Goal: Feedback & Contribution: Submit feedback/report problem

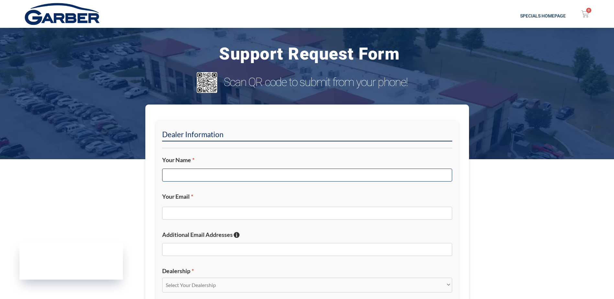
click at [177, 178] on input "Your Name *" at bounding box center [307, 175] width 290 height 13
type input "[PERSON_NAME]"
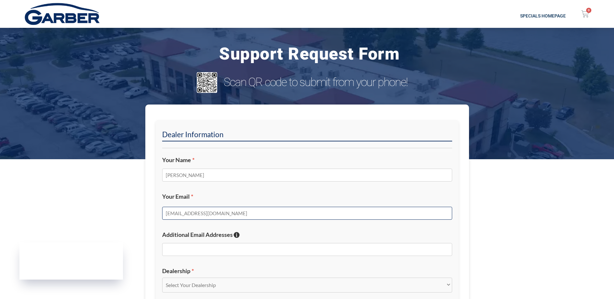
type input "[EMAIL_ADDRESS][DOMAIN_NAME]"
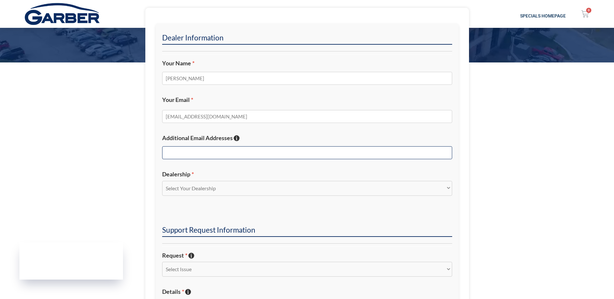
scroll to position [97, 0]
click at [146, 186] on div "Dealer Information Your Name * [PERSON_NAME] Your Email * [EMAIL_ADDRESS][DOMAI…" at bounding box center [307, 239] width 324 height 465
click at [169, 189] on select "Select Your Dealership Acura of Rochester Delray Buick GMC [PERSON_NAME] Automa…" at bounding box center [307, 188] width 290 height 15
select select "[PERSON_NAME][GEOGRAPHIC_DATA]"
click at [162, 181] on select "Select Your Dealership Acura of Rochester Delray Buick GMC [PERSON_NAME] Automa…" at bounding box center [307, 188] width 290 height 15
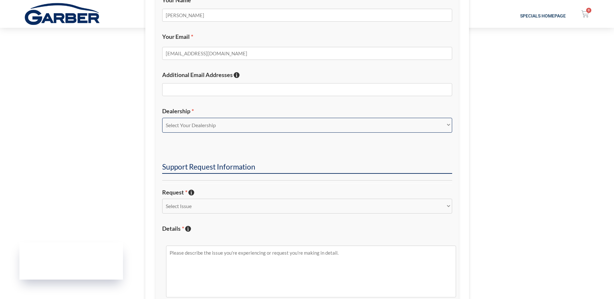
scroll to position [162, 0]
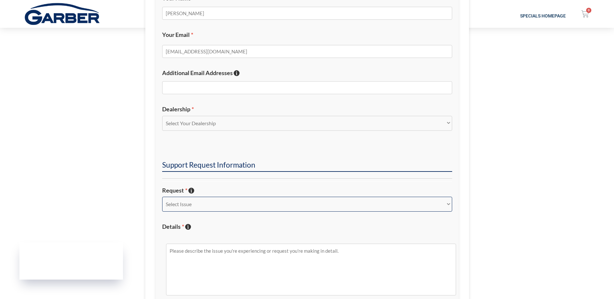
click at [193, 200] on select "Select Issue New Inquiry/Request Inventory Management Inventory Feed Website Fu…" at bounding box center [307, 204] width 290 height 15
select select "Integrations"
click at [162, 197] on select "Select Issue New Inquiry/Request Inventory Management Inventory Feed Website Fu…" at bounding box center [307, 204] width 290 height 15
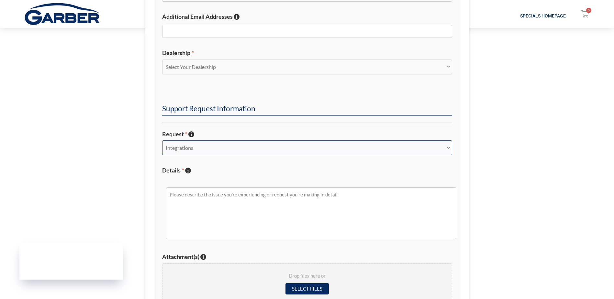
scroll to position [227, 0]
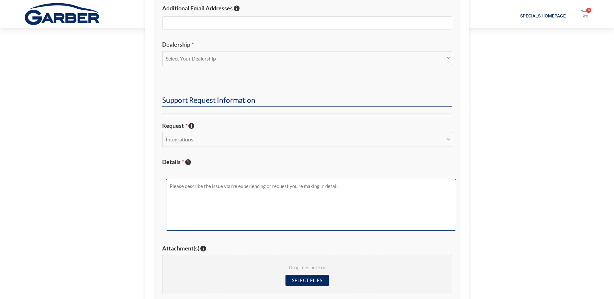
click at [223, 208] on textarea "Details * Describe the issue with specific details if possible!" at bounding box center [311, 205] width 290 height 52
click at [374, 187] on textarea "I'm not confident that all of our inbound calls are being properly recorded by …" at bounding box center [311, 205] width 290 height 52
click at [396, 188] on textarea "I'm not confident that all of our inbound calls are being properly recorded by …" at bounding box center [311, 205] width 290 height 52
click at [353, 187] on textarea "I'm not confident that all of our inbound calls are being properly recorded by …" at bounding box center [311, 205] width 290 height 52
click at [425, 185] on textarea "I'm not confident that all of our inbound calls are being properly recorded by …" at bounding box center [311, 205] width 290 height 52
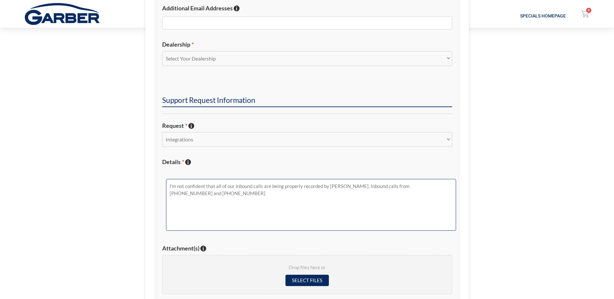
click at [252, 197] on textarea "I'm not confident that all of our inbound calls are being properly recorded by …" at bounding box center [311, 205] width 290 height 52
click at [192, 195] on textarea "I'm not confident that all of our inbound calls are being properly recorded by …" at bounding box center [311, 205] width 290 height 52
click at [277, 208] on textarea "I'm not confident that all of our inbound calls are being properly recorded by …" at bounding box center [311, 205] width 290 height 52
click at [294, 195] on textarea "I'm not confident that all of our inbound calls are being properly recorded by …" at bounding box center [311, 205] width 290 height 52
click at [363, 198] on textarea "I'm not confident that all of our inbound calls are being properly recorded by …" at bounding box center [311, 205] width 290 height 52
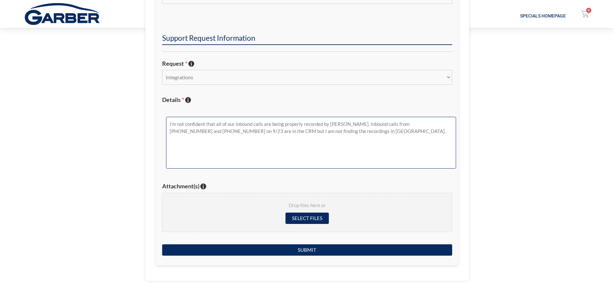
scroll to position [291, 0]
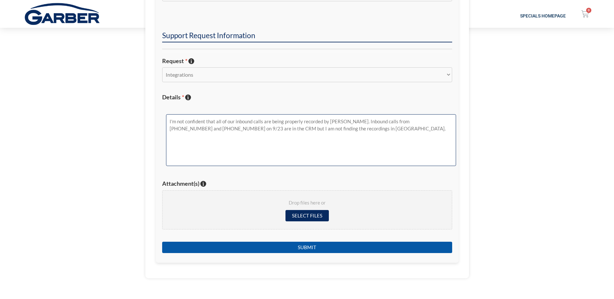
type textarea "I'm not confident that all of our inbound calls are being properly recorded by …"
click at [313, 249] on input "Submit" at bounding box center [307, 247] width 290 height 11
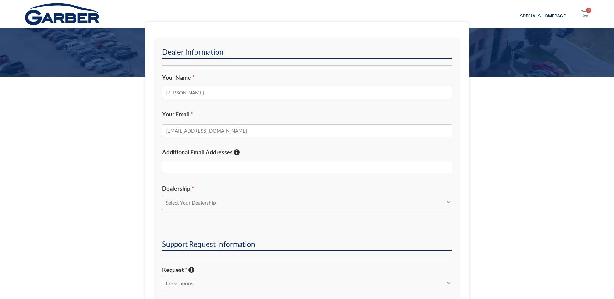
scroll to position [0, 0]
